Goal: Navigation & Orientation: Find specific page/section

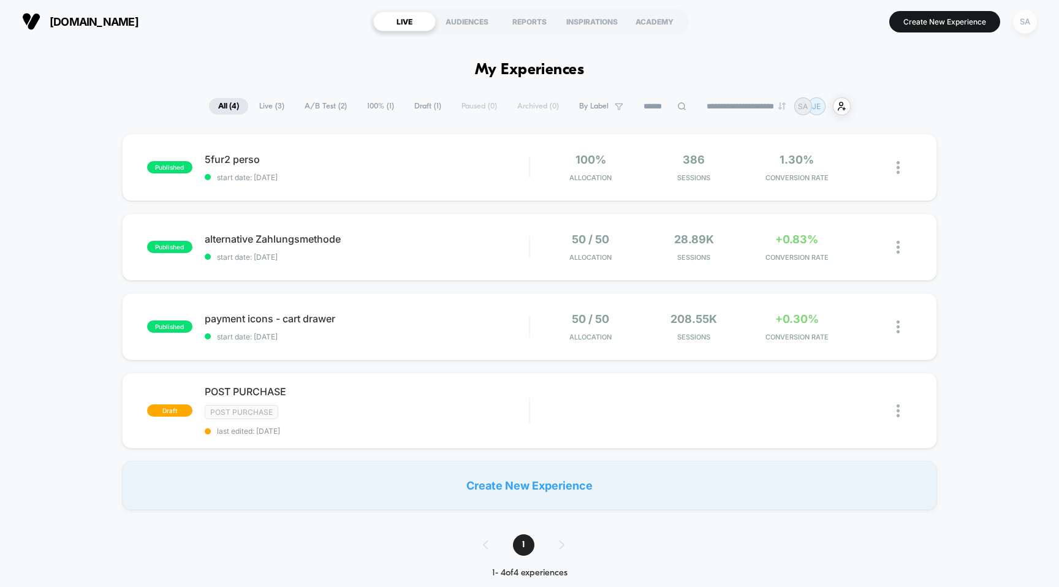
click at [1023, 24] on div "SA" at bounding box center [1025, 22] width 24 height 24
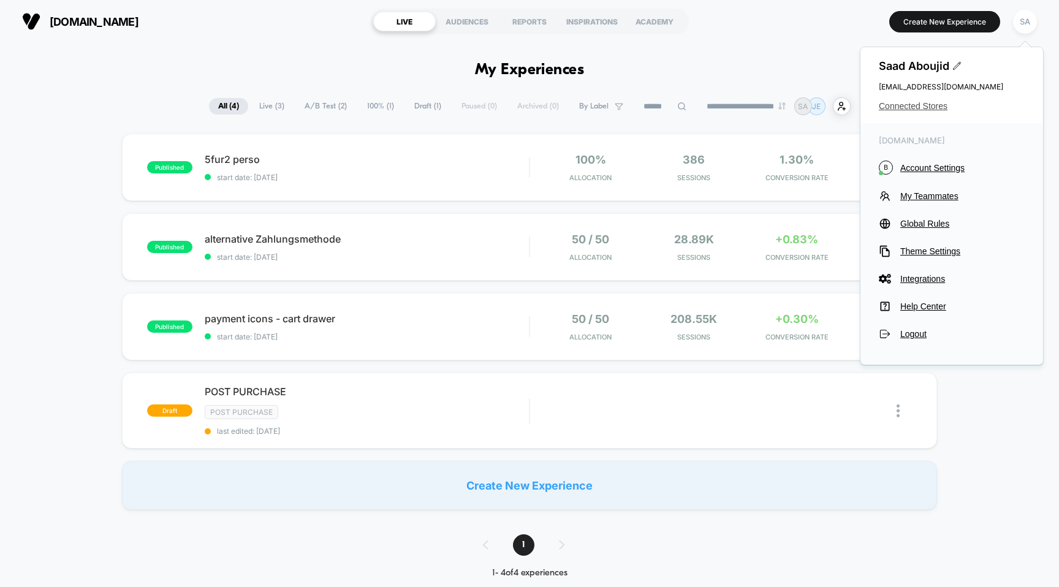
click at [926, 106] on span "Connected Stores" at bounding box center [952, 106] width 146 height 10
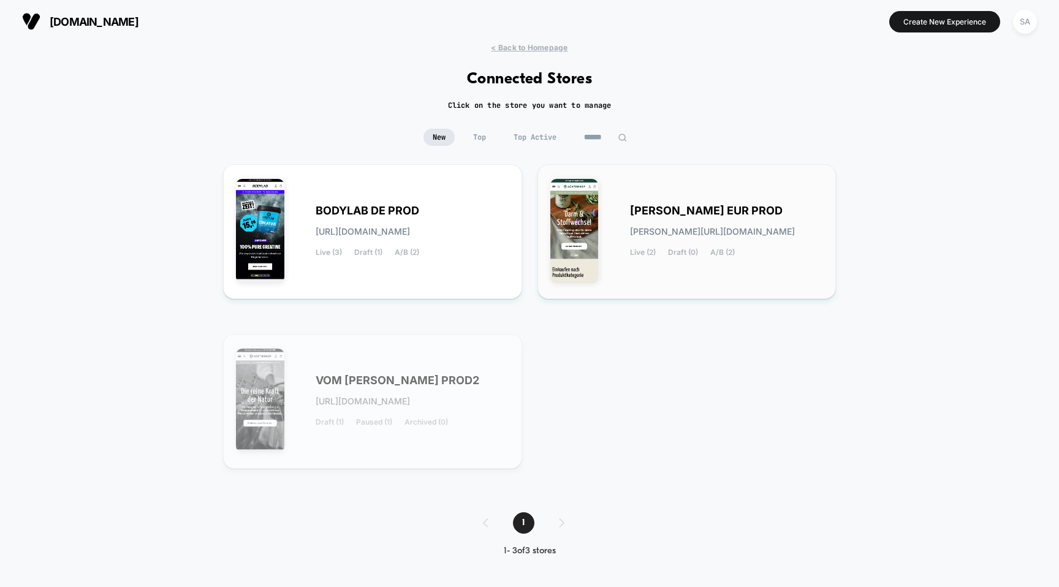
click at [695, 206] on span "[PERSON_NAME] EUR PROD" at bounding box center [706, 210] width 153 height 9
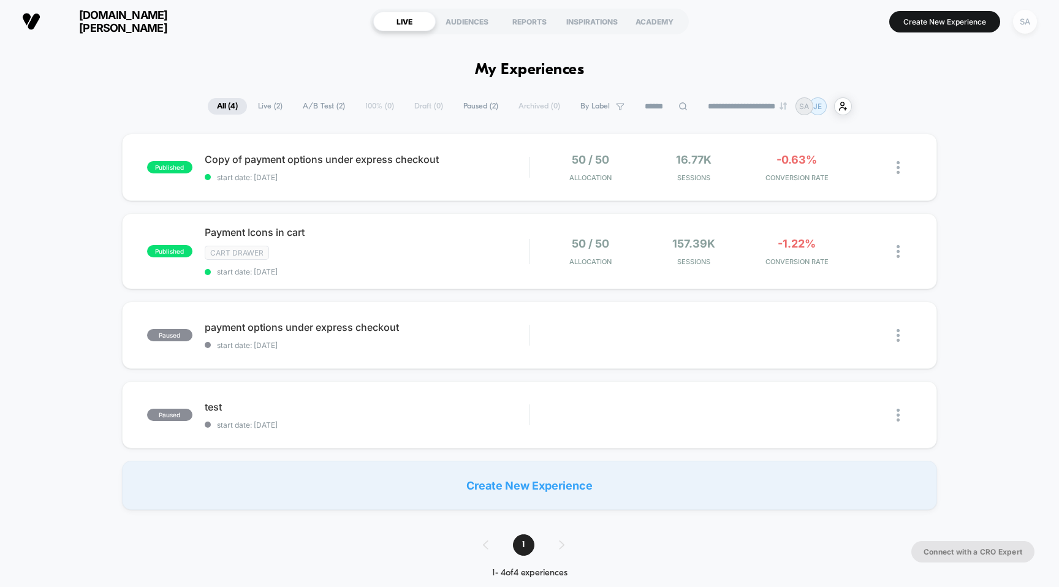
click at [1021, 29] on div "SA" at bounding box center [1025, 22] width 24 height 24
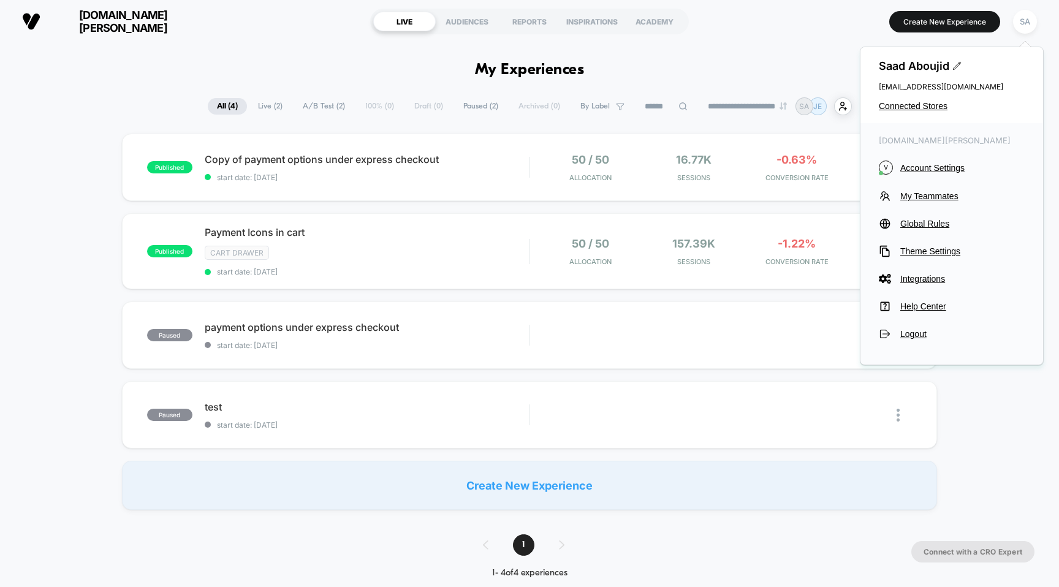
click at [923, 113] on div "[PERSON_NAME] [EMAIL_ADDRESS][DOMAIN_NAME] Connected Stores" at bounding box center [951, 85] width 183 height 76
click at [923, 112] on div "[PERSON_NAME] [EMAIL_ADDRESS][DOMAIN_NAME] Connected Stores" at bounding box center [951, 85] width 183 height 76
click at [924, 107] on span "Connected Stores" at bounding box center [952, 106] width 146 height 10
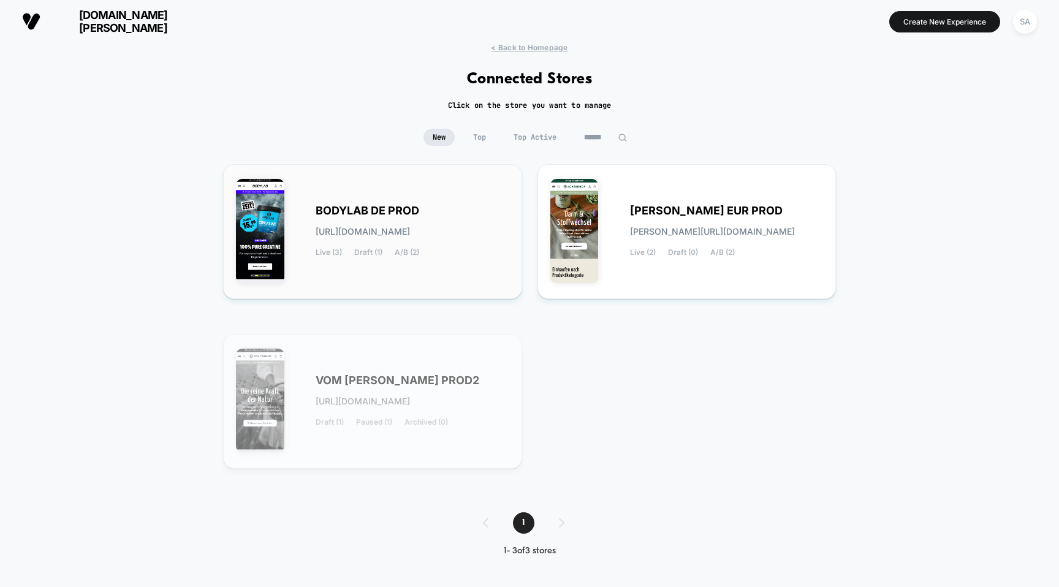
click at [362, 208] on span "BODYLAB DE PROD" at bounding box center [368, 210] width 104 height 9
